Goal: Transaction & Acquisition: Book appointment/travel/reservation

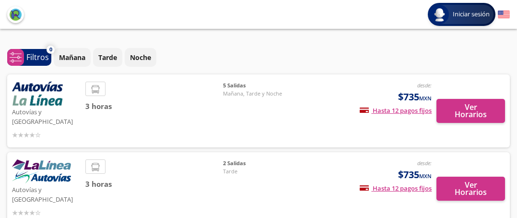
type input "[GEOGRAPHIC_DATA], [GEOGRAPHIC_DATA]"
click at [0, 0] on input "[GEOGRAPHIC_DATA], [GEOGRAPHIC_DATA]" at bounding box center [0, 0] width 0 height 0
click at [0, 0] on div "Ordenar por" at bounding box center [0, 0] width 0 height 0
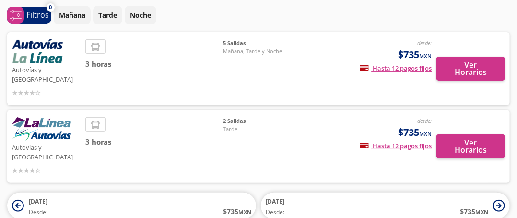
scroll to position [45, 0]
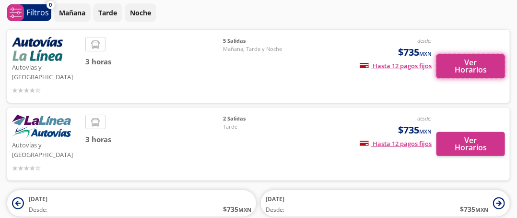
click at [467, 78] on button "Ver Horarios" at bounding box center [470, 66] width 69 height 24
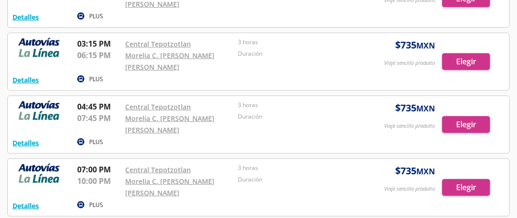
scroll to position [174, 0]
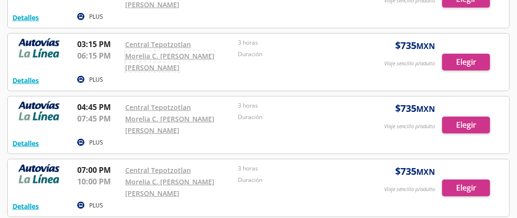
click at [144, 72] on link "Morelia C. [PERSON_NAME] [PERSON_NAME]" at bounding box center [169, 61] width 89 height 21
click at [168, 49] on link "Central Tepotzotlan" at bounding box center [158, 44] width 66 height 9
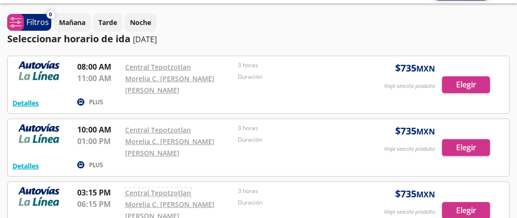
scroll to position [21, 0]
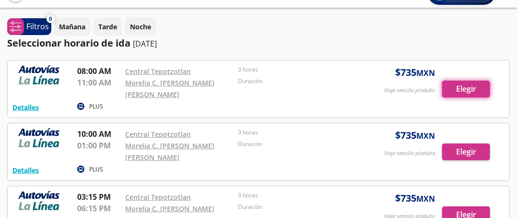
click at [447, 97] on button "Elegir" at bounding box center [466, 89] width 48 height 17
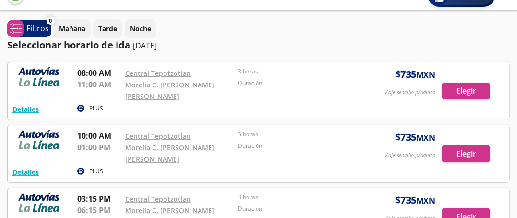
type input "[GEOGRAPHIC_DATA], [GEOGRAPHIC_DATA]"
